Goal: Download file/media

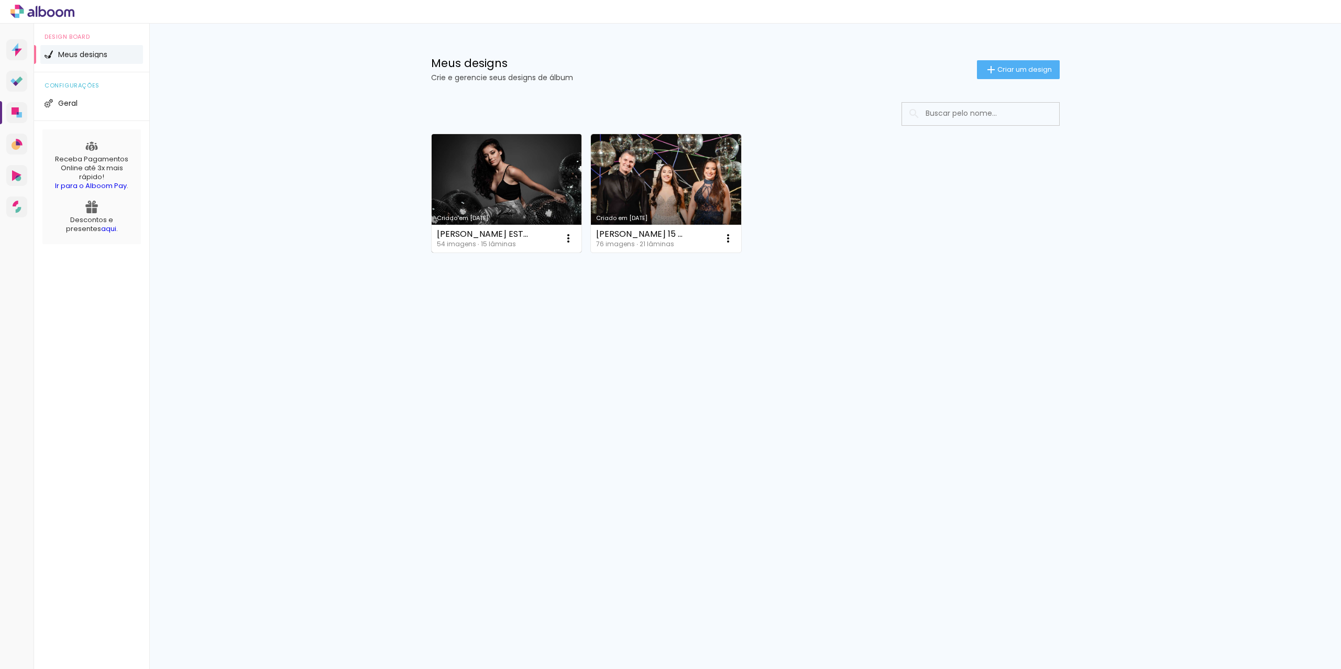
click at [509, 166] on link "Criado em [DATE]" at bounding box center [507, 193] width 150 height 118
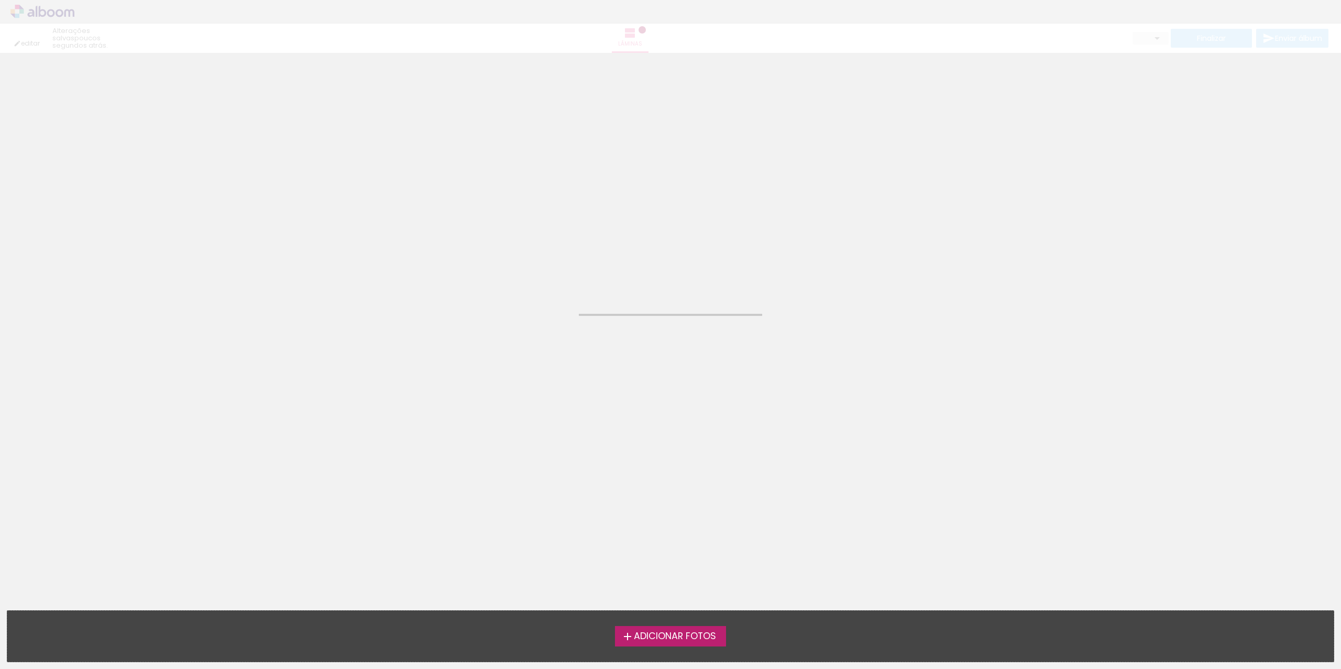
click at [509, 166] on neon-animated-pages "Confirmar Cancelar" at bounding box center [670, 361] width 1341 height 616
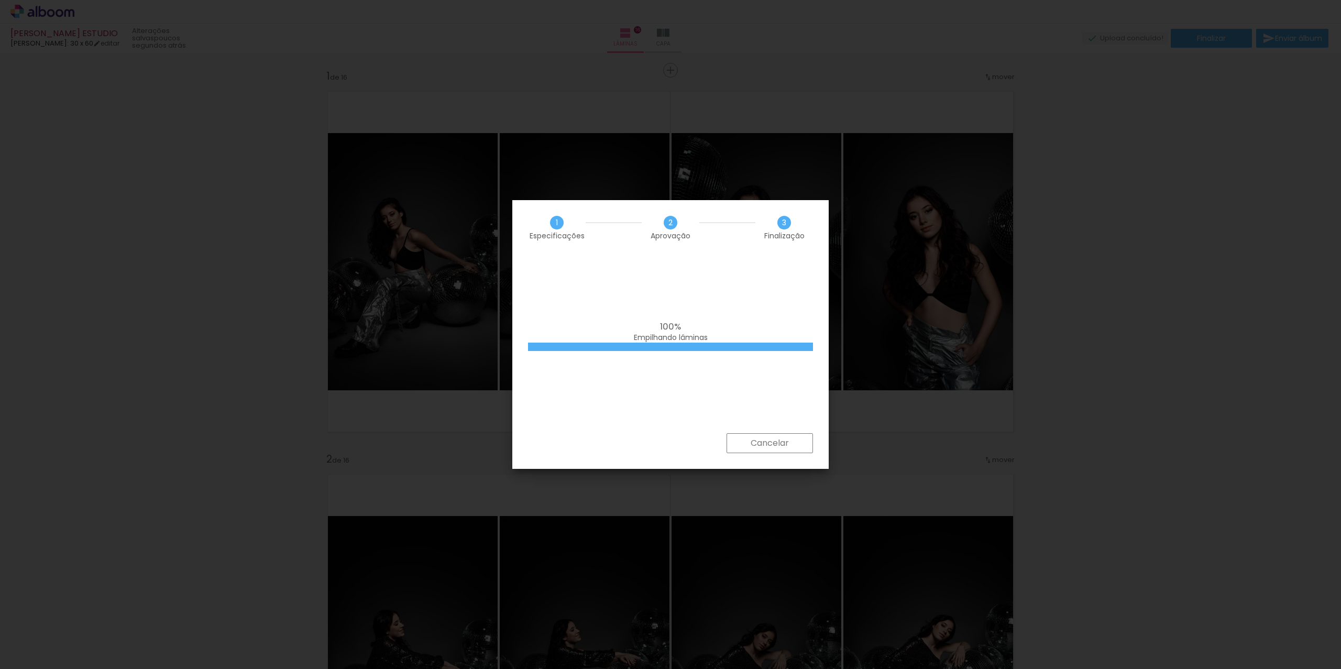
scroll to position [0, 1916]
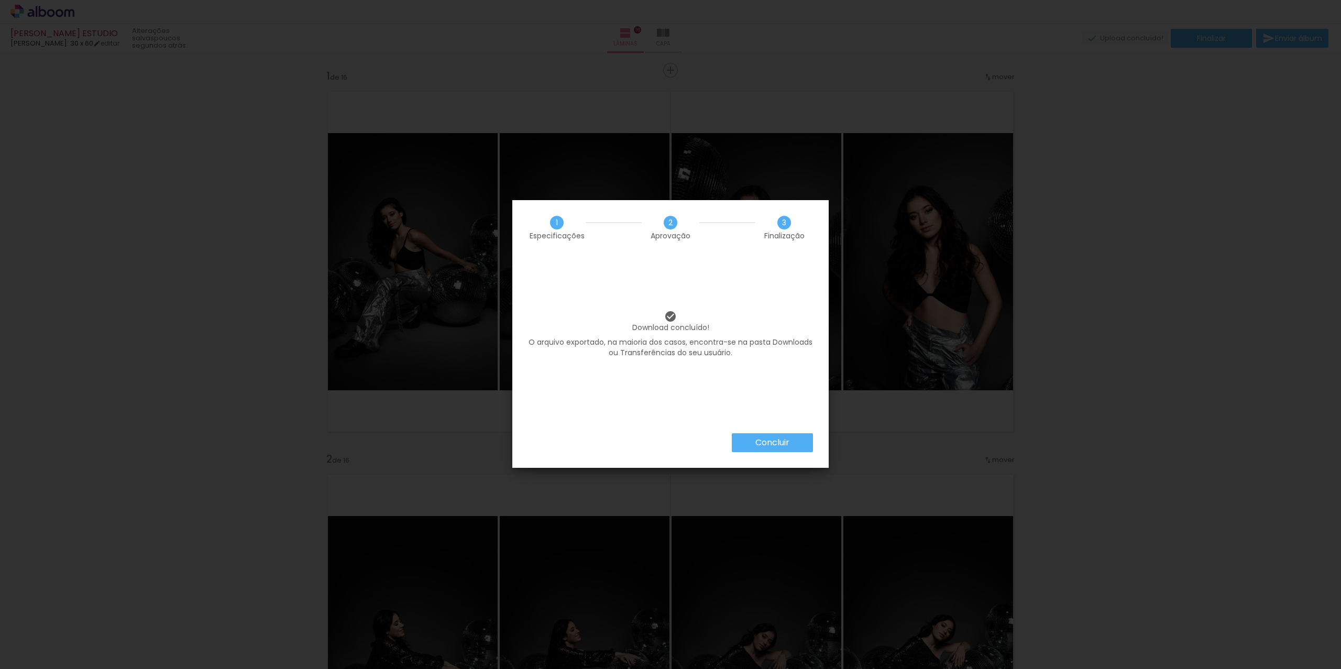
click at [0, 0] on slot "Concluir" at bounding box center [0, 0] width 0 height 0
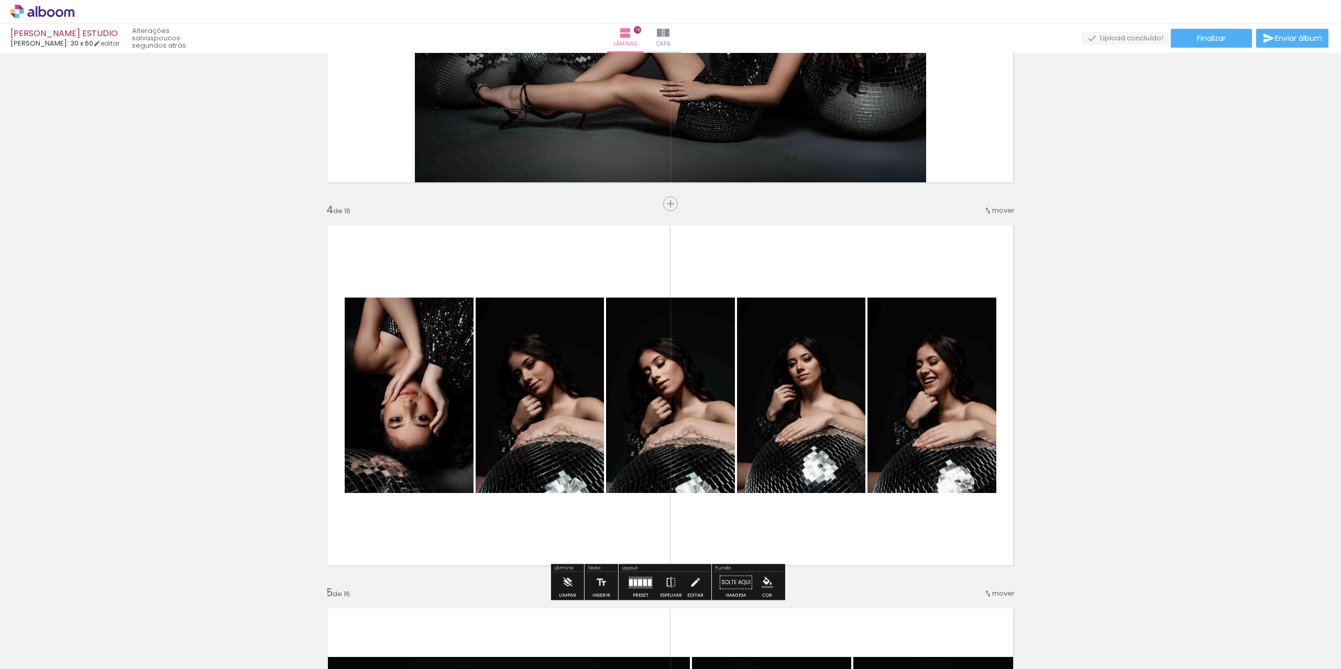
scroll to position [1022, 0]
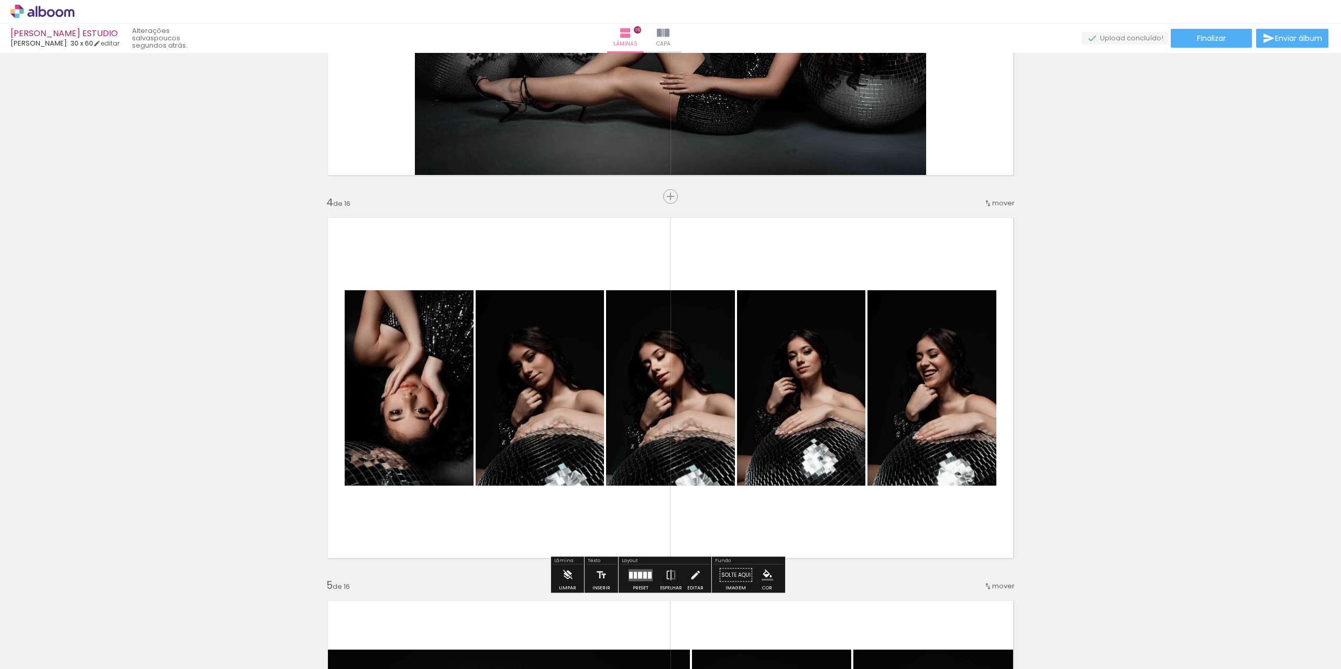
click at [549, 421] on quentale-photo at bounding box center [540, 387] width 128 height 195
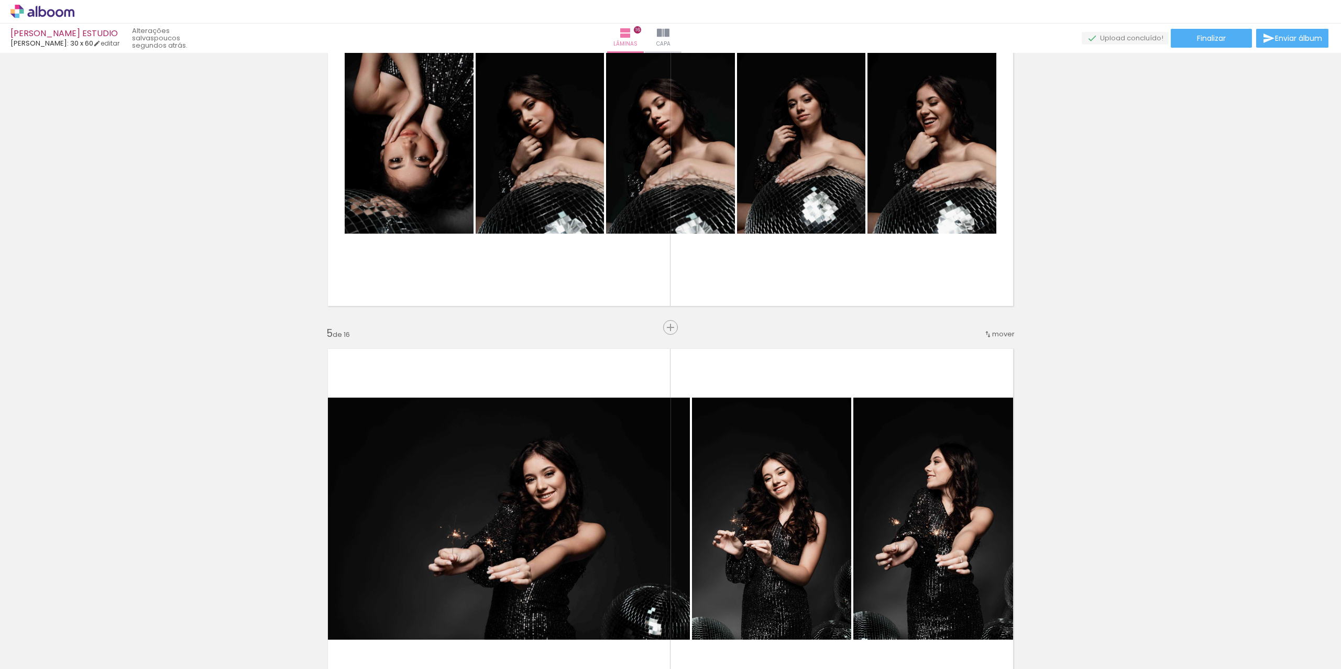
scroll to position [1143, 0]
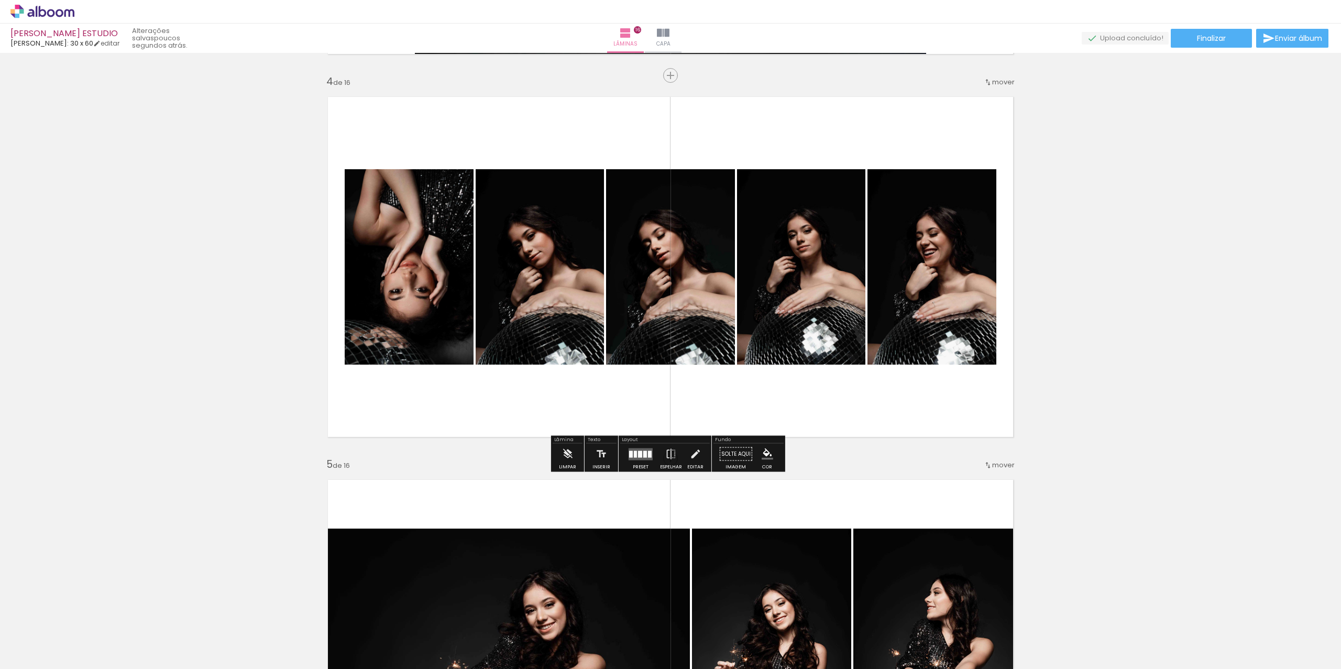
click at [857, 124] on quentale-layouter at bounding box center [670, 267] width 702 height 357
click at [1219, 42] on span "Finalizar" at bounding box center [1211, 38] width 29 height 7
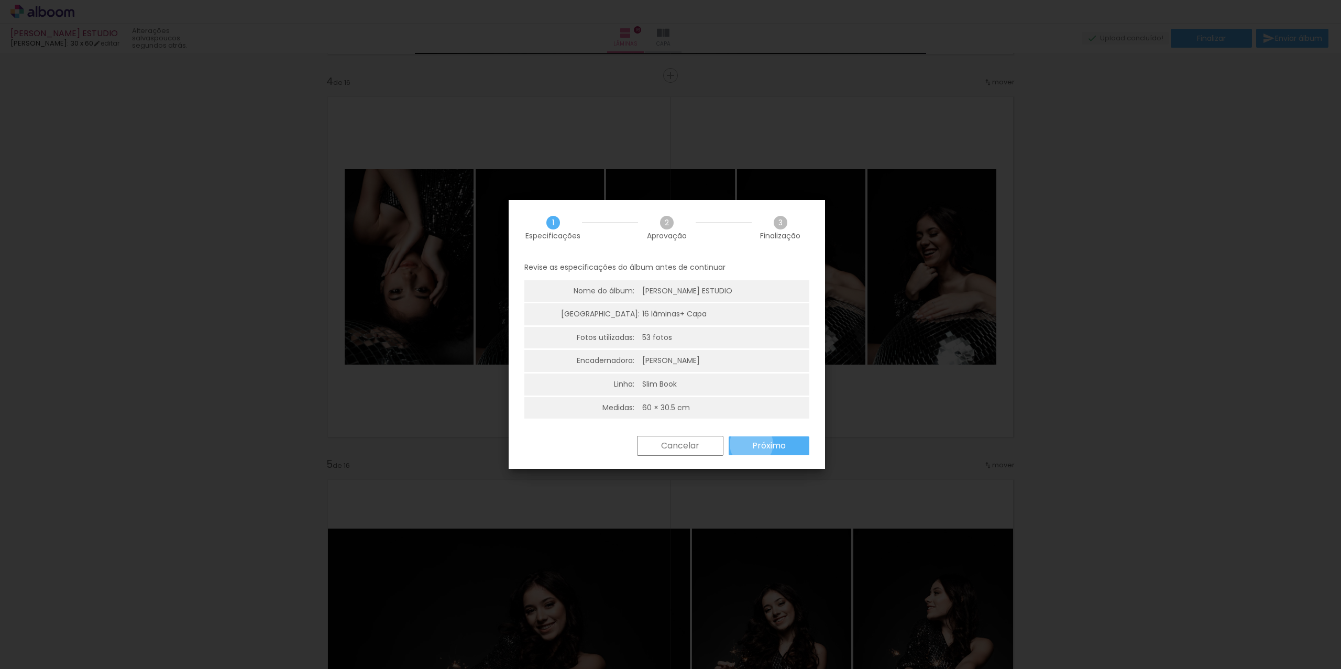
click at [751, 444] on paper-button "Próximo" at bounding box center [769, 445] width 81 height 19
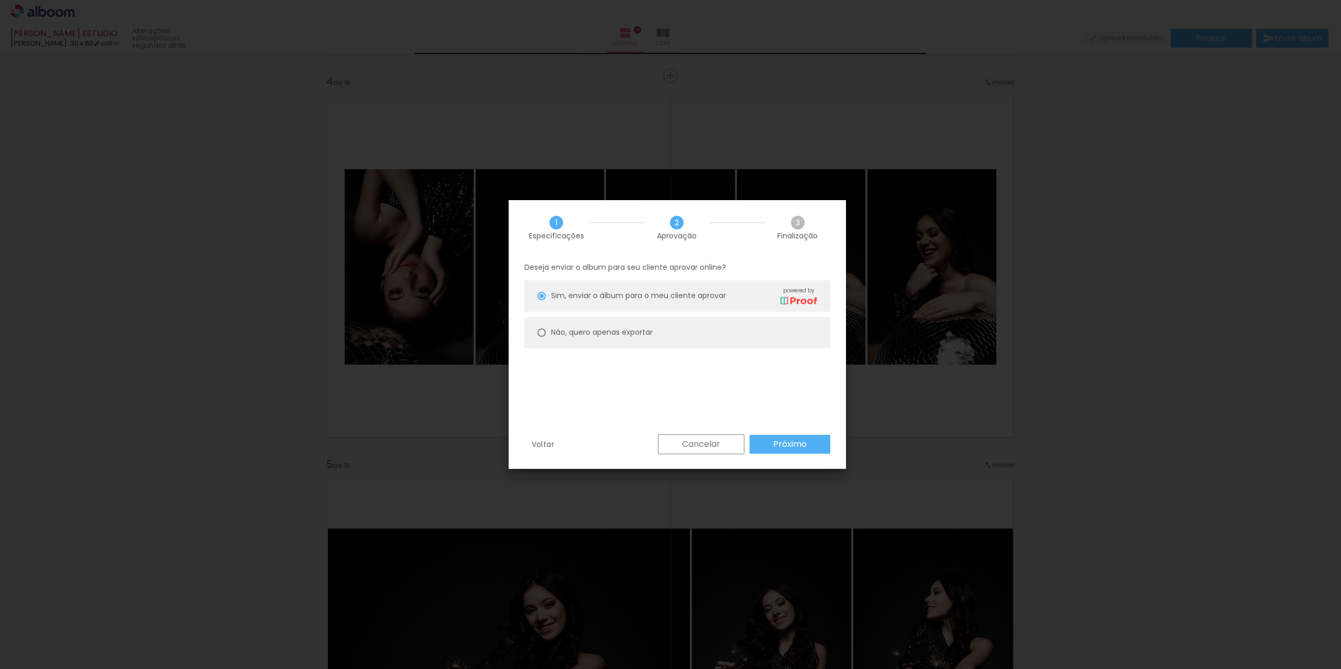
click at [615, 339] on paper-radio-button "Não, quero apenas exportar" at bounding box center [677, 332] width 306 height 31
type paper-radio-button "on"
click at [0, 0] on slot "Próximo" at bounding box center [0, 0] width 0 height 0
type input "Alta, 300 DPI"
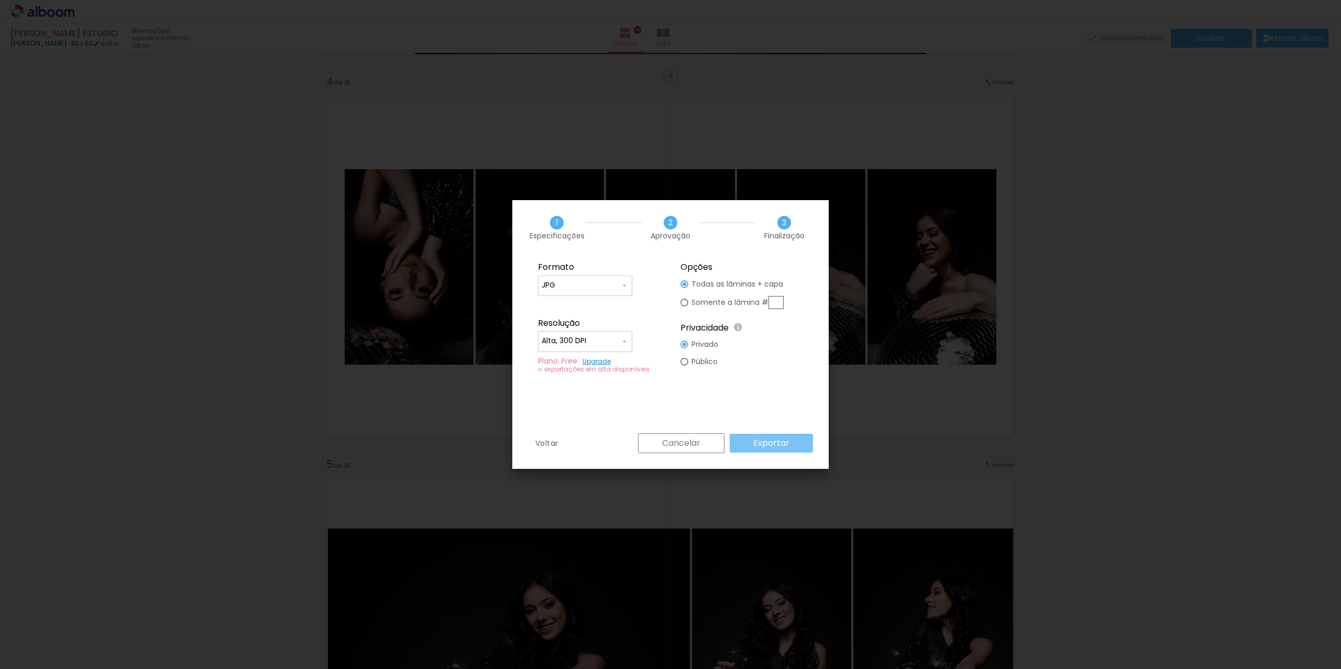
click at [0, 0] on slot "Exportar" at bounding box center [0, 0] width 0 height 0
